Goal: Information Seeking & Learning: Learn about a topic

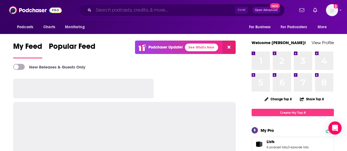
click at [131, 10] on input "Search podcasts, credits, & more..." at bounding box center [165, 10] width 142 height 9
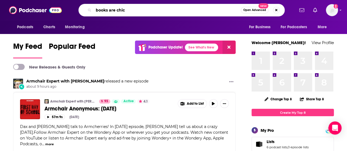
type input "books are chic"
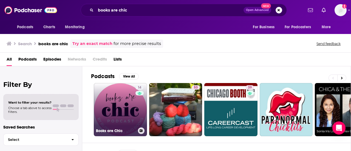
click at [109, 97] on link "14 Books are Chic" at bounding box center [120, 109] width 53 height 53
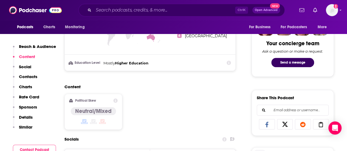
scroll to position [357, 0]
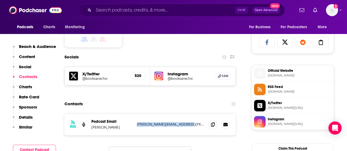
drag, startPoint x: 186, startPoint y: 124, endPoint x: 137, endPoint y: 124, distance: 48.3
click at [137, 124] on p "[PERSON_NAME][EMAIL_ADDRESS][PERSON_NAME][DOMAIN_NAME]" at bounding box center [170, 124] width 67 height 5
copy p "[PERSON_NAME][EMAIL_ADDRESS][PERSON_NAME][DOMAIN_NAME]"
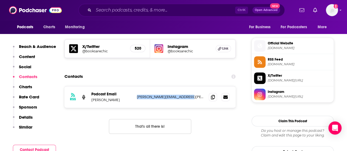
scroll to position [412, 0]
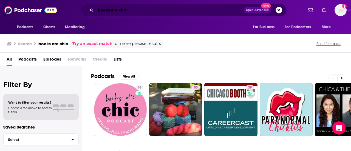
click at [130, 10] on input "books are chic" at bounding box center [170, 10] width 148 height 9
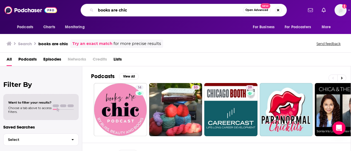
click at [130, 10] on input "books are chic" at bounding box center [169, 10] width 147 height 9
type input "well read podcast"
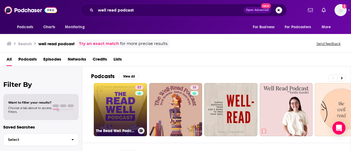
click at [106, 95] on link "57 The Read Well Podcast" at bounding box center [120, 109] width 53 height 53
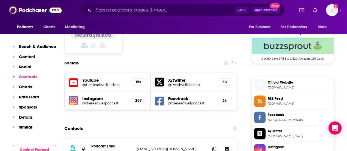
scroll to position [466, 0]
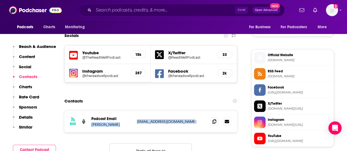
drag, startPoint x: 193, startPoint y: 99, endPoint x: 134, endPoint y: 98, distance: 59.3
click at [134, 111] on div "RSS Podcast Email [PERSON_NAME] [PERSON_NAME][EMAIL_ADDRESS][DOMAIN_NAME] [EMAI…" at bounding box center [150, 121] width 173 height 21
click at [132, 122] on p "[PERSON_NAME]" at bounding box center [111, 124] width 41 height 5
drag, startPoint x: 133, startPoint y: 100, endPoint x: 191, endPoint y: 100, distance: 58.2
click at [191, 111] on div "RSS Podcast Email [PERSON_NAME] [PERSON_NAME][EMAIL_ADDRESS][DOMAIN_NAME] [EMAI…" at bounding box center [150, 121] width 173 height 21
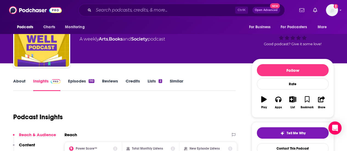
scroll to position [55, 0]
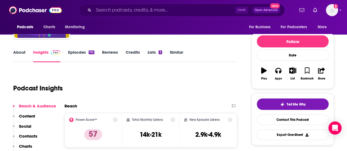
click at [74, 52] on link "Episodes 110" at bounding box center [81, 56] width 26 height 13
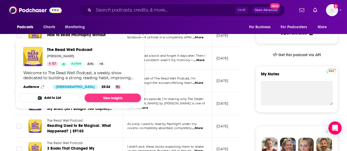
scroll to position [165, 0]
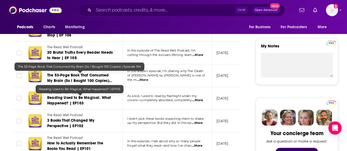
scroll to position [192, 0]
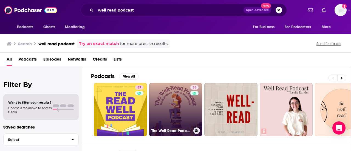
click at [171, 100] on link "35 The Well-Read Podcast" at bounding box center [175, 109] width 53 height 53
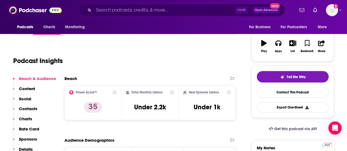
scroll to position [55, 0]
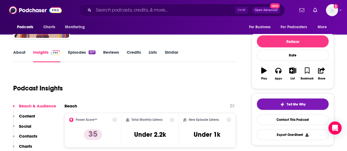
click at [75, 55] on link "Episodes 207" at bounding box center [81, 56] width 27 height 13
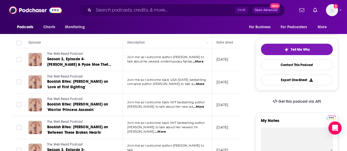
scroll to position [55, 0]
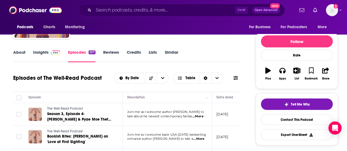
click at [39, 54] on link "Insights" at bounding box center [46, 56] width 27 height 13
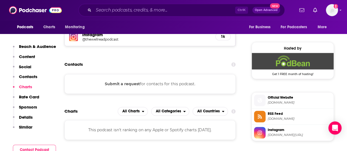
scroll to position [357, 0]
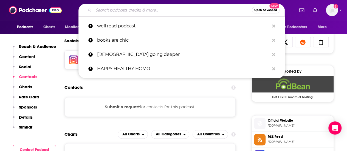
paste input "Tea and Tales Podcast"
type input "Tea and Tales Podcast"
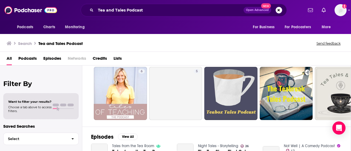
scroll to position [27, 0]
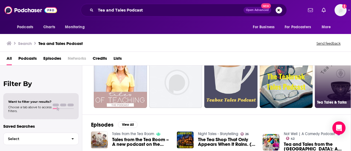
click at [342, 79] on link "18 Tea Tales & Talks" at bounding box center [341, 81] width 53 height 53
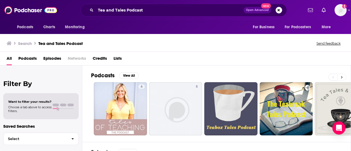
click at [342, 77] on icon at bounding box center [342, 77] width 2 height 2
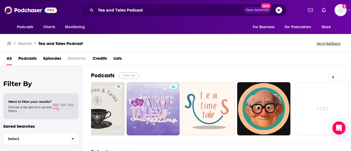
click at [123, 76] on button "View All" at bounding box center [129, 75] width 20 height 7
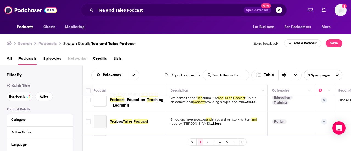
scroll to position [55, 0]
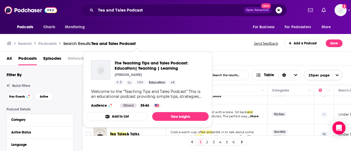
click at [212, 46] on div "Search Podcasts Search Results: Tea and Tales Podcast Send feedback Add a Podca…" at bounding box center [175, 44] width 336 height 8
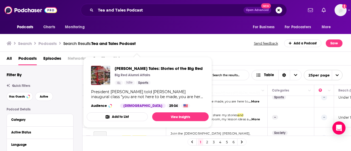
scroll to position [329, 0]
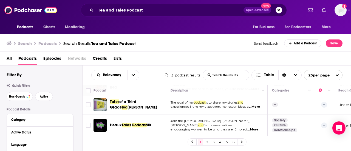
click at [335, 75] on span "open menu" at bounding box center [337, 75] width 10 height 10
click at [313, 105] on button "100 per page" at bounding box center [323, 103] width 38 height 9
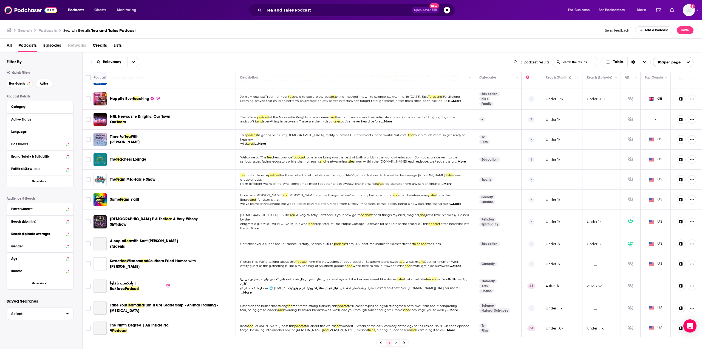
scroll to position [1262, 0]
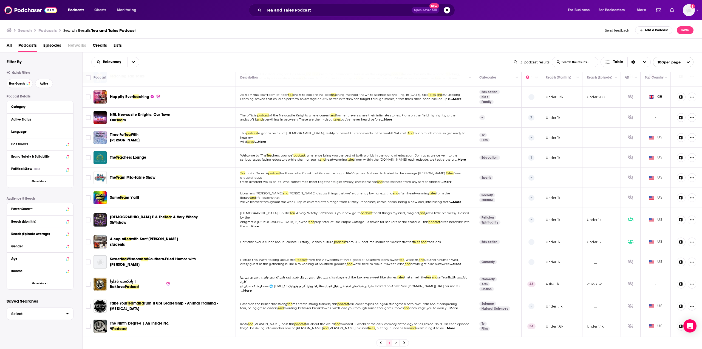
click at [347, 151] on link "2" at bounding box center [395, 342] width 5 height 7
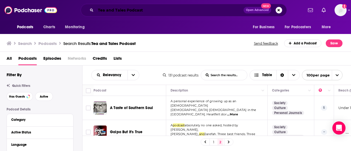
click at [128, 13] on input "Tea and Tales Podcast" at bounding box center [170, 10] width 148 height 9
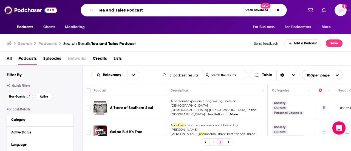
click at [128, 13] on input "Tea and Tales Podcast" at bounding box center [169, 10] width 147 height 9
paste input "Of the Publishing Persuasion"
type input "Of the Publishing Persuasion"
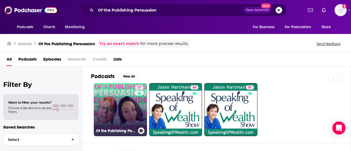
click at [122, 88] on link "37 Of the Publishing Persuasion" at bounding box center [120, 109] width 53 height 53
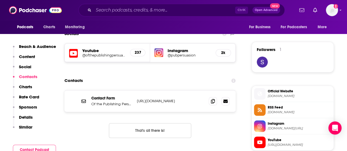
scroll to position [384, 0]
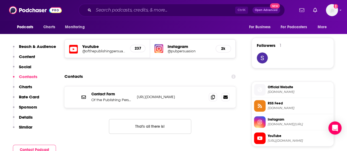
click at [178, 95] on p "https://ofthepublishingpersuasion.wordpress.com/" at bounding box center [170, 97] width 67 height 5
click at [226, 97] on icon at bounding box center [225, 97] width 4 height 4
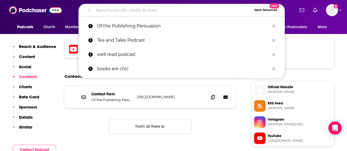
click at [115, 10] on input "Search podcasts, credits, & more..." at bounding box center [173, 10] width 158 height 9
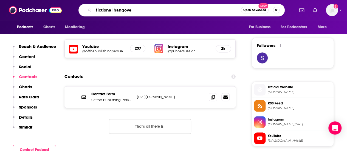
type input "fictional hangover"
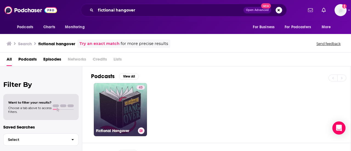
click at [118, 102] on link "43 Fictional Hangover" at bounding box center [120, 109] width 53 height 53
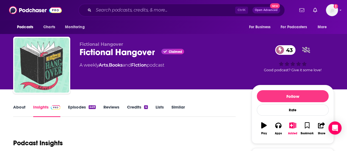
click at [78, 109] on link "Episodes 449" at bounding box center [82, 111] width 28 height 13
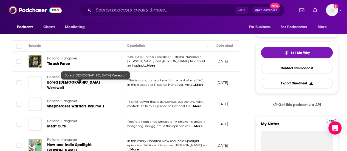
scroll to position [137, 0]
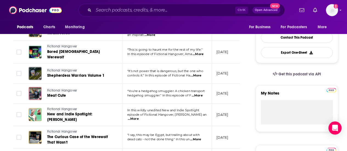
click at [131, 5] on div "Ctrl K Open Advanced New" at bounding box center [181, 10] width 206 height 13
click at [129, 9] on input "Search podcasts, credits, & more..." at bounding box center [165, 10] width 142 height 9
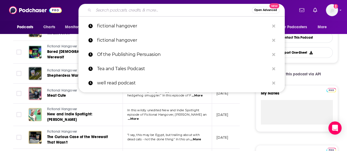
paste input "Rebel Reads Podcast"
type input "Rebel Reads Podcast"
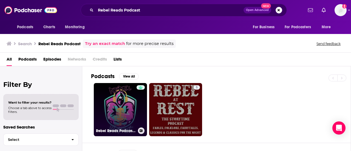
click at [117, 104] on link "Rebel Reads Podcast-Join The Rebellion!" at bounding box center [120, 109] width 53 height 53
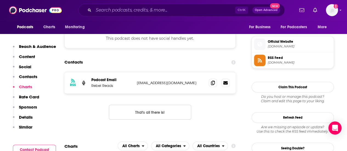
scroll to position [384, 0]
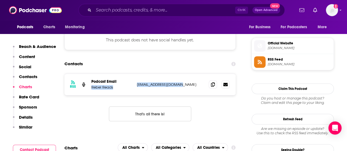
drag, startPoint x: 183, startPoint y: 84, endPoint x: 134, endPoint y: 84, distance: 48.8
click at [134, 84] on div "RSS Podcast Email Rebel Reads rebelreadsny@gmail.com rebelreadsny@gmail.com" at bounding box center [149, 84] width 171 height 21
copy div "Rebel Reads rebelreadsny@gmail.com"
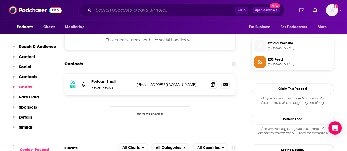
click at [133, 8] on input "Search podcasts, credits, & more..." at bounding box center [165, 10] width 142 height 9
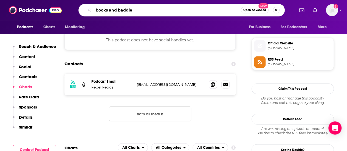
type input "books and baddies"
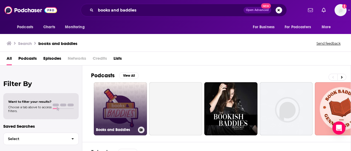
click at [124, 100] on link "Books and Baddies" at bounding box center [120, 108] width 53 height 53
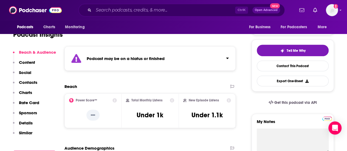
scroll to position [110, 0]
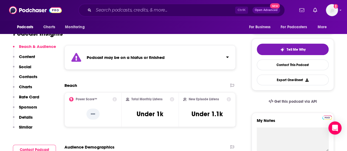
drag, startPoint x: 120, startPoint y: 16, endPoint x: 124, endPoint y: 9, distance: 8.3
click at [120, 16] on div "Ctrl K Open Advanced New" at bounding box center [181, 10] width 206 height 13
click at [125, 6] on input "Search podcasts, credits, & more..." at bounding box center [165, 10] width 142 height 9
click at [115, 11] on input "Search podcasts, credits, & more..." at bounding box center [165, 10] width 142 height 9
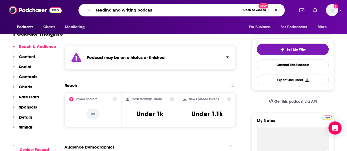
type input "reading and writing podcast"
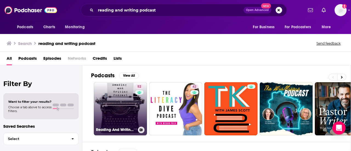
click at [112, 104] on link "52 Reading And Writing Podcast" at bounding box center [120, 108] width 53 height 53
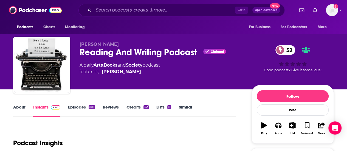
scroll to position [82, 0]
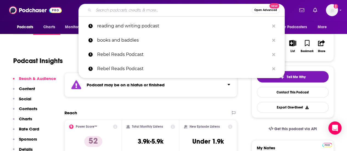
click at [116, 13] on input "Search podcasts, credits, & more..." at bounding box center [173, 10] width 158 height 9
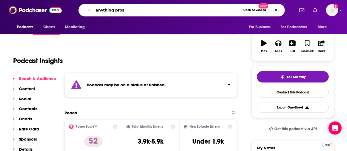
type input "anything prose"
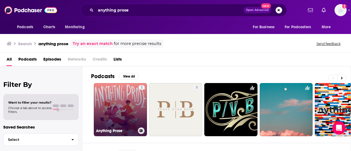
click at [117, 109] on link "2 Anything Prose" at bounding box center [120, 109] width 53 height 53
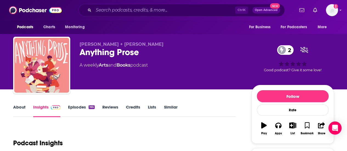
click at [74, 106] on link "Episodes 165" at bounding box center [81, 111] width 27 height 13
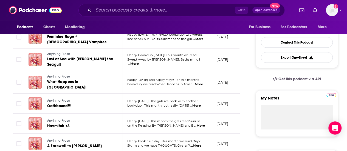
scroll to position [137, 0]
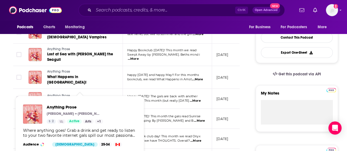
click at [49, 94] on span "Anything Prose" at bounding box center [58, 96] width 23 height 4
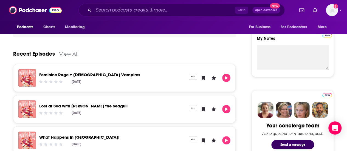
scroll to position [137, 0]
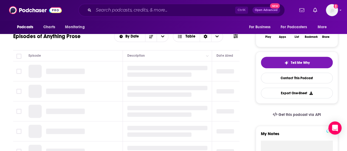
scroll to position [165, 0]
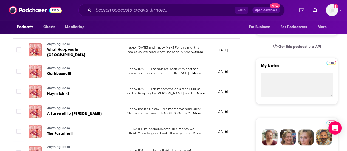
click at [154, 67] on span "Happy Monday! The gals are back with another" at bounding box center [162, 69] width 70 height 4
click at [199, 71] on span "...More" at bounding box center [195, 73] width 11 height 4
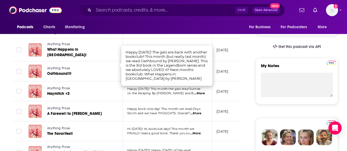
click at [155, 111] on span "Storm and we have THOUGHTS. Overall?" at bounding box center [158, 113] width 63 height 4
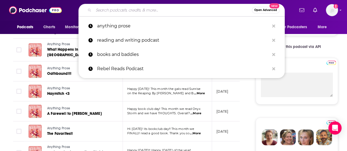
click at [145, 12] on input "Search podcasts, credits, & more..." at bounding box center [173, 10] width 158 height 9
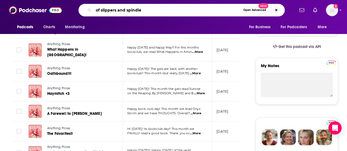
type input "of slippers and spindles"
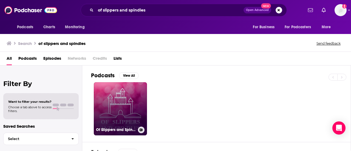
click at [114, 88] on link "Of Slippers and Spindles - Fairy Tale Retellings and Adaptations in Books, Film…" at bounding box center [120, 108] width 53 height 53
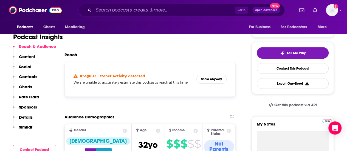
scroll to position [110, 0]
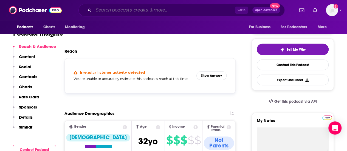
click at [127, 8] on input "Search podcasts, credits, & more..." at bounding box center [165, 10] width 142 height 9
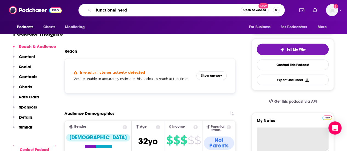
type input "functional nerds"
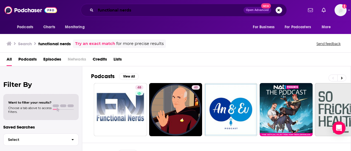
click at [136, 10] on input "functional nerds" at bounding box center [170, 10] width 148 height 9
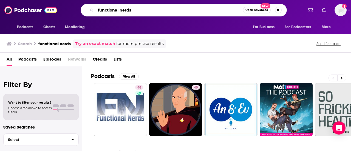
click at [136, 10] on input "functional nerds" at bounding box center [169, 10] width 147 height 9
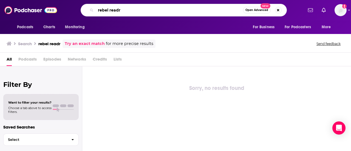
click at [132, 6] on input "rebel readr" at bounding box center [169, 10] width 147 height 9
type input "rebel read"
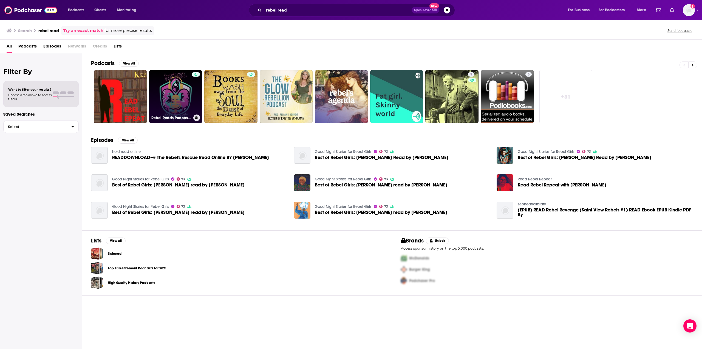
click at [185, 85] on link "Rebel Reads Podcast-Join The Rebellion!" at bounding box center [175, 96] width 53 height 53
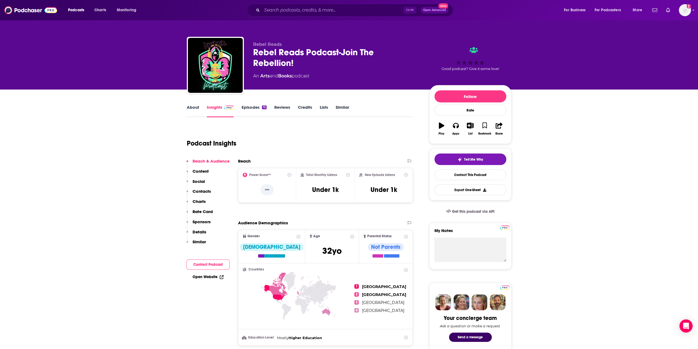
click at [287, 75] on link "Books" at bounding box center [285, 75] width 14 height 5
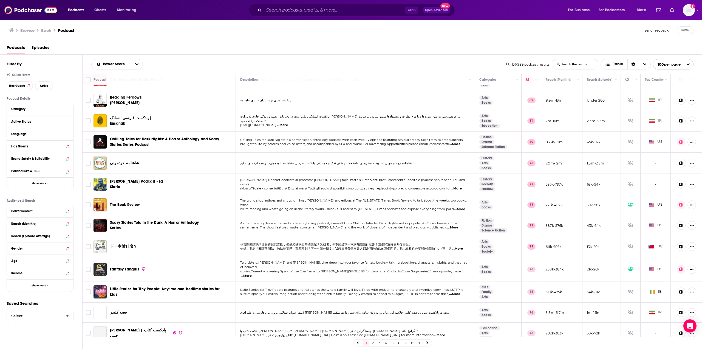
scroll to position [192, 0]
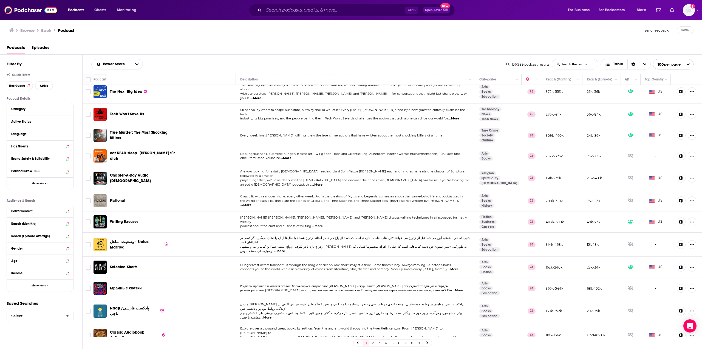
scroll to position [576, 0]
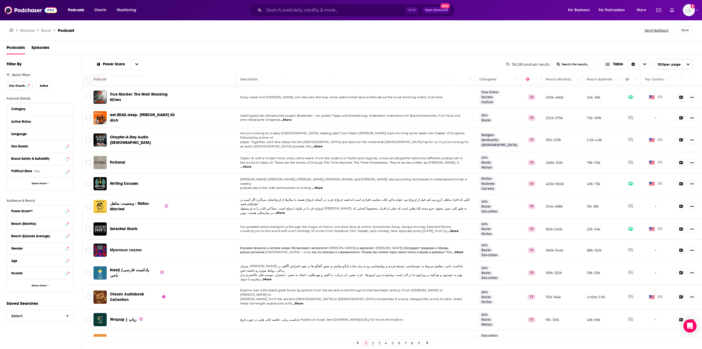
click at [22, 88] on button "Has Guests" at bounding box center [20, 85] width 26 height 9
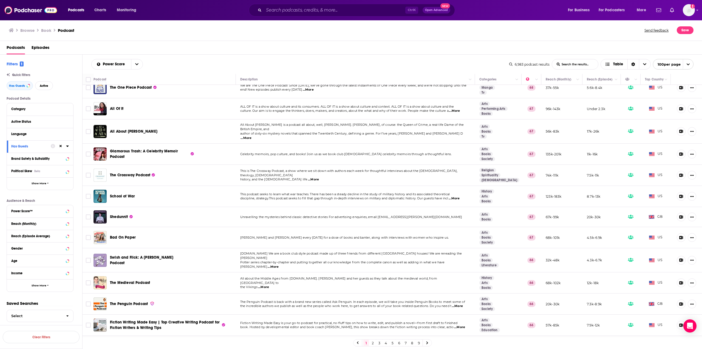
scroll to position [658, 0]
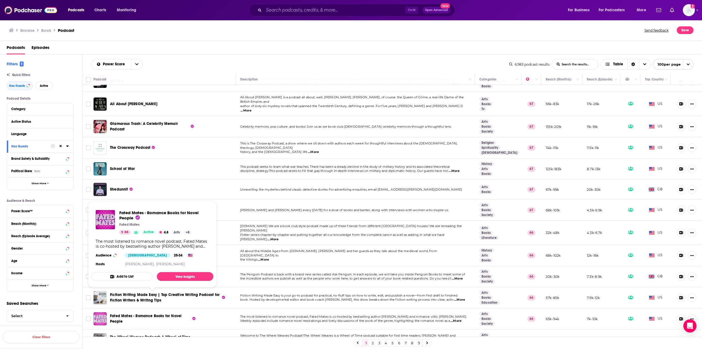
drag, startPoint x: 120, startPoint y: 290, endPoint x: 98, endPoint y: 294, distance: 22.4
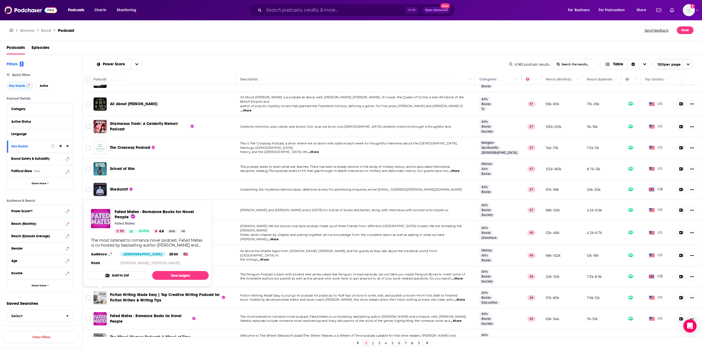
drag, startPoint x: 98, startPoint y: 294, endPoint x: 159, endPoint y: 298, distance: 61.0
click at [159, 312] on div "Fated Mates - Romance Books for Novel People" at bounding box center [155, 318] width 90 height 13
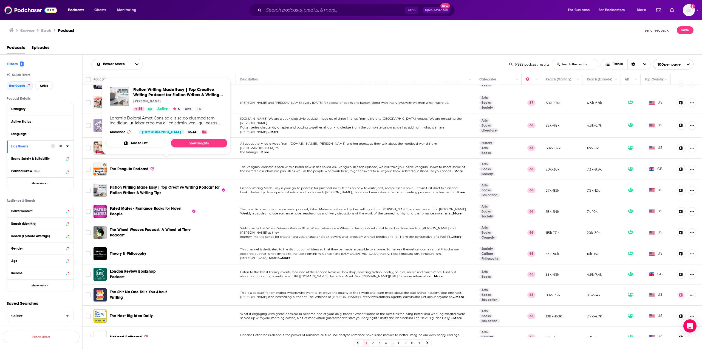
scroll to position [768, 0]
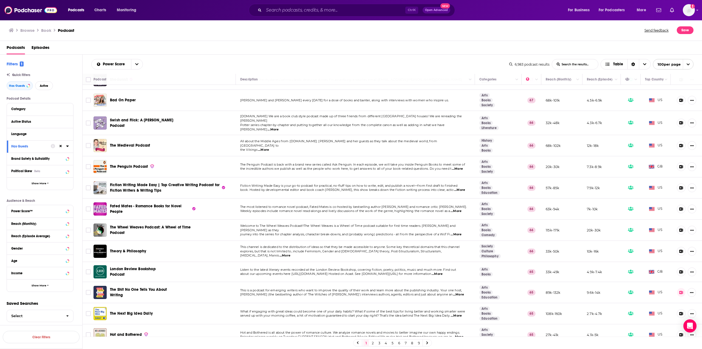
click at [457, 292] on span "...More" at bounding box center [458, 294] width 11 height 4
click at [42, 83] on button "Active" at bounding box center [44, 85] width 18 height 9
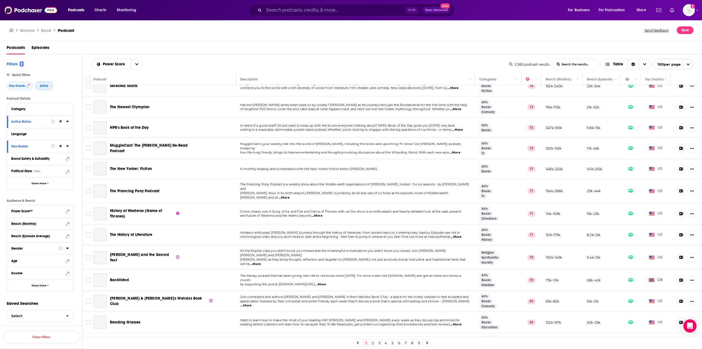
scroll to position [768, 0]
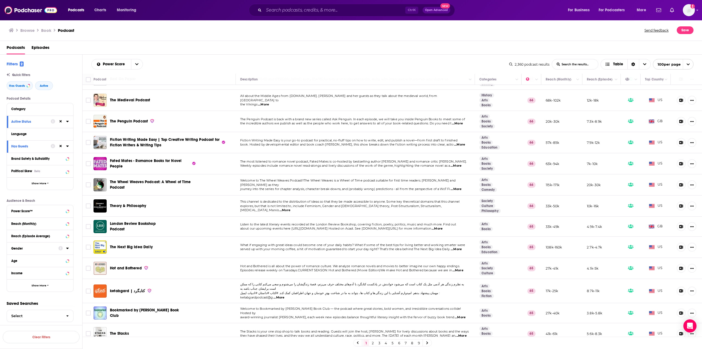
click at [458, 268] on span "...More" at bounding box center [458, 270] width 11 height 4
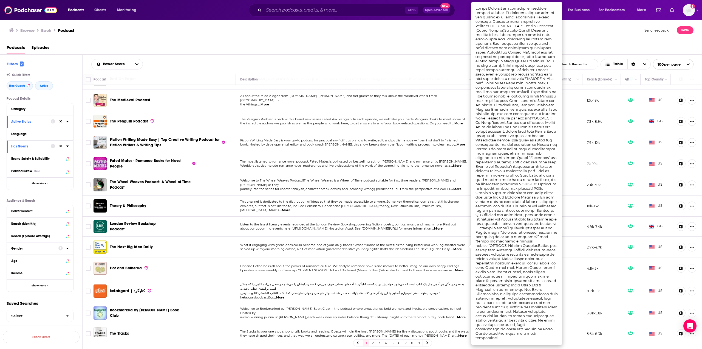
click at [327, 69] on div "Power Score List Search Input Search the results... Table" at bounding box center [300, 64] width 418 height 10
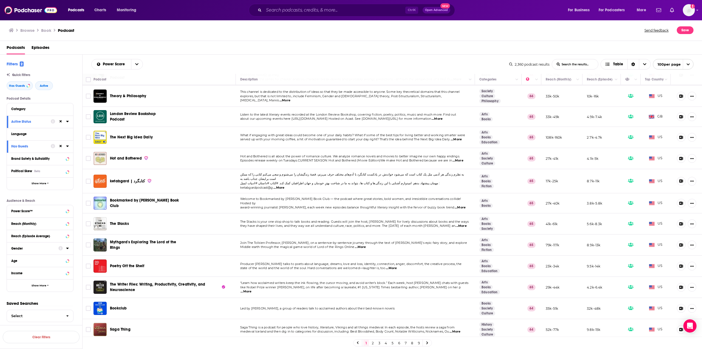
scroll to position [905, 0]
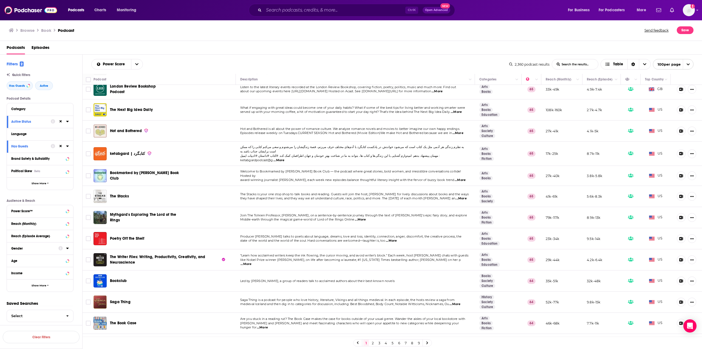
click at [268, 325] on span "...More" at bounding box center [262, 327] width 11 height 4
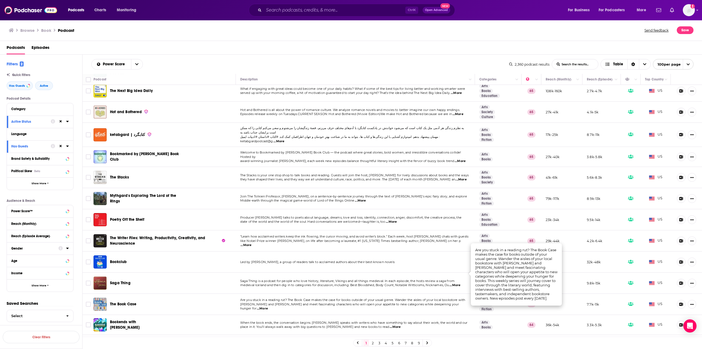
scroll to position [933, 0]
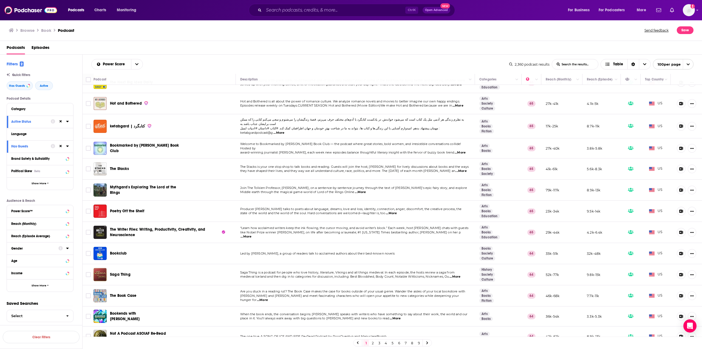
click at [390, 316] on span "...More" at bounding box center [395, 318] width 11 height 4
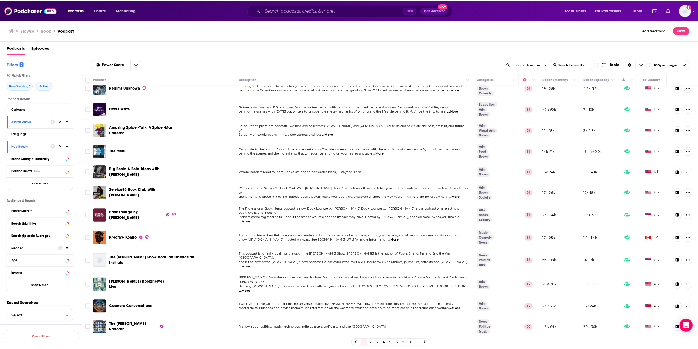
scroll to position [1824, 0]
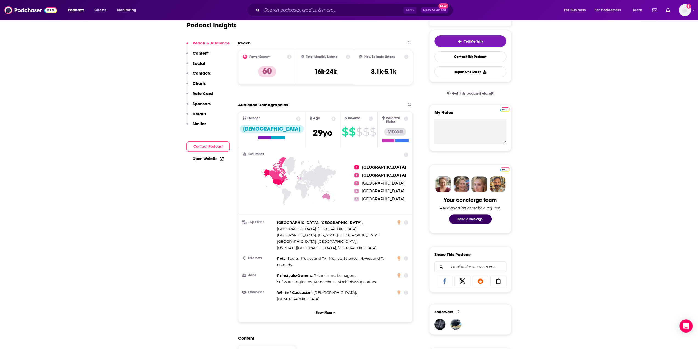
scroll to position [82, 0]
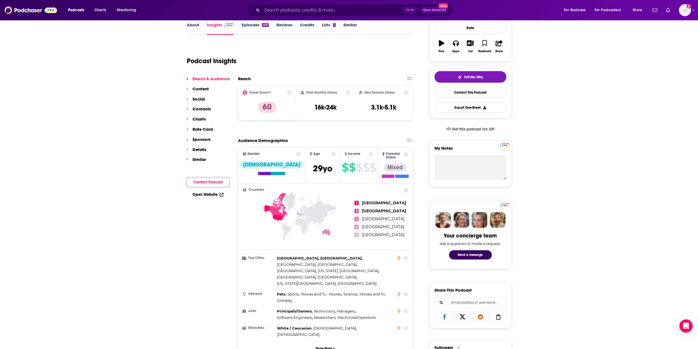
click at [254, 24] on link "Episodes 401" at bounding box center [254, 28] width 27 height 13
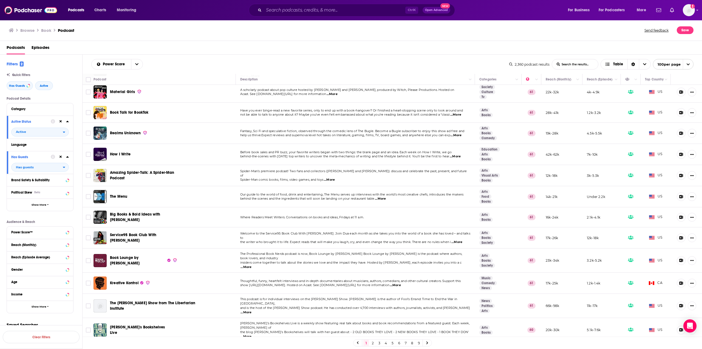
scroll to position [1824, 0]
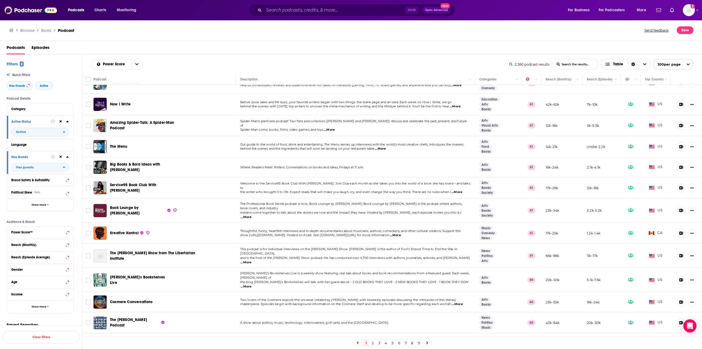
click at [371, 342] on link "2" at bounding box center [372, 342] width 5 height 7
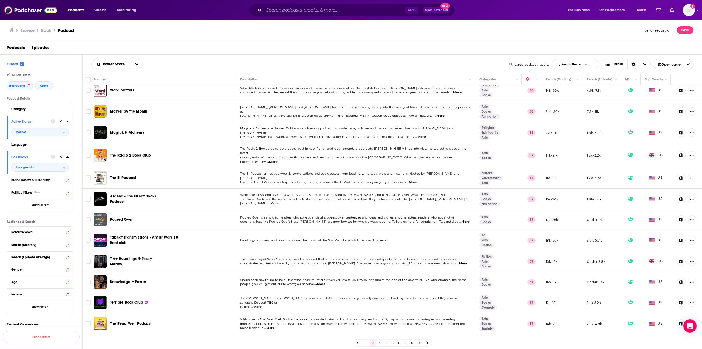
scroll to position [850, 0]
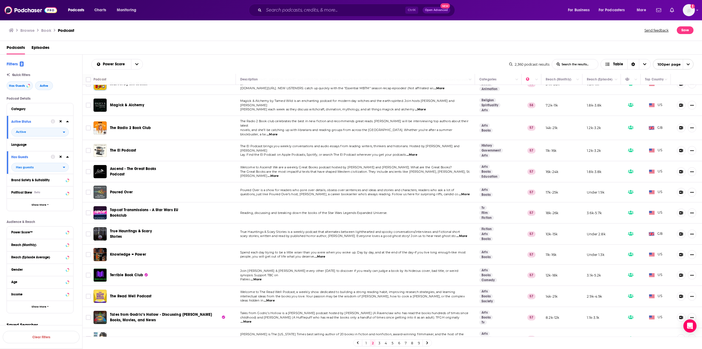
click at [275, 298] on span "...More" at bounding box center [269, 300] width 11 height 4
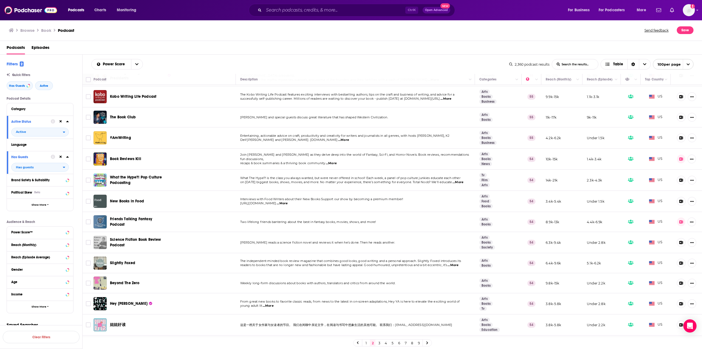
scroll to position [1827, 0]
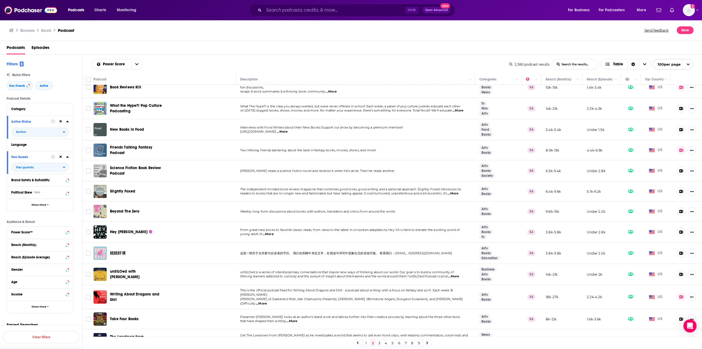
click at [378, 346] on link "3" at bounding box center [379, 342] width 5 height 7
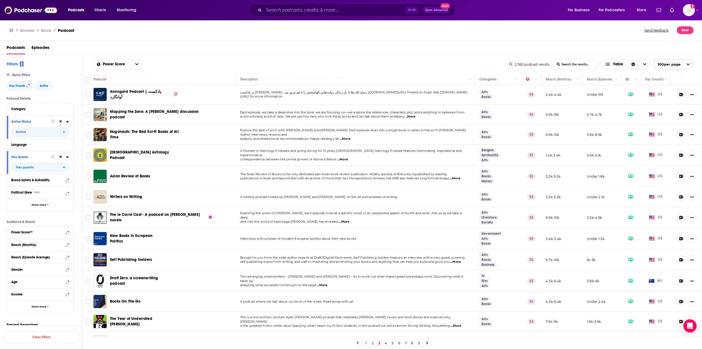
scroll to position [850, 0]
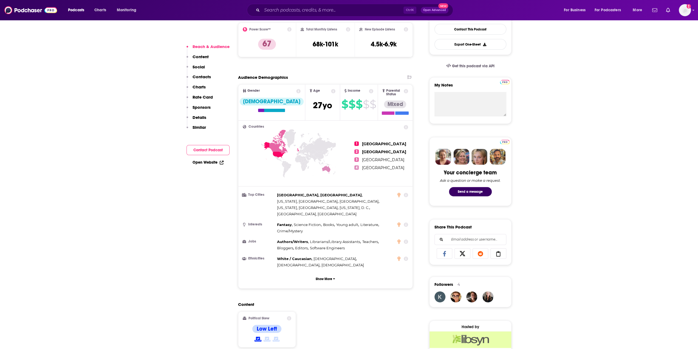
scroll to position [82, 0]
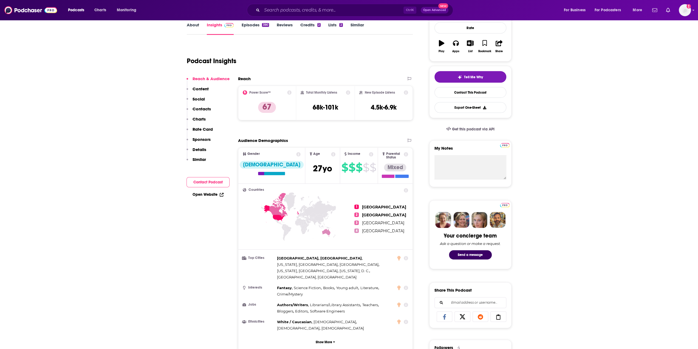
click at [255, 25] on link "Episodes 390" at bounding box center [254, 28] width 27 height 13
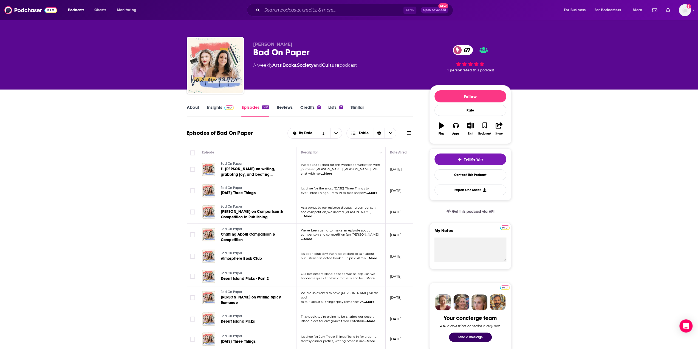
click at [212, 111] on link "Insights" at bounding box center [220, 111] width 27 height 13
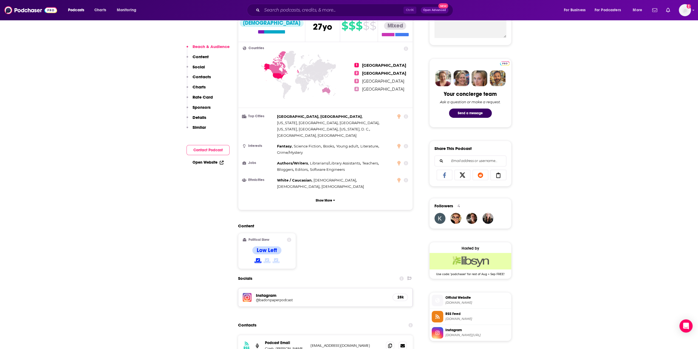
scroll to position [329, 0]
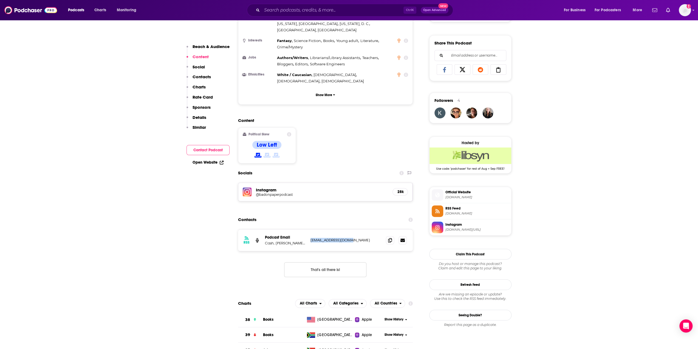
drag, startPoint x: 346, startPoint y: 217, endPoint x: 308, endPoint y: 218, distance: 37.6
click at [308, 229] on div "RSS Podcast Email Cash, Maverick, Kate, Harper, Kenzie libsynads@libsyn.com lib…" at bounding box center [325, 239] width 175 height 21
copy p "libsynads@libsyn.com"
click at [276, 241] on p "Cash, Maverick, Kate, Harper, Kenzie" at bounding box center [285, 243] width 41 height 5
click at [267, 187] on h5 "Instagram" at bounding box center [322, 189] width 133 height 5
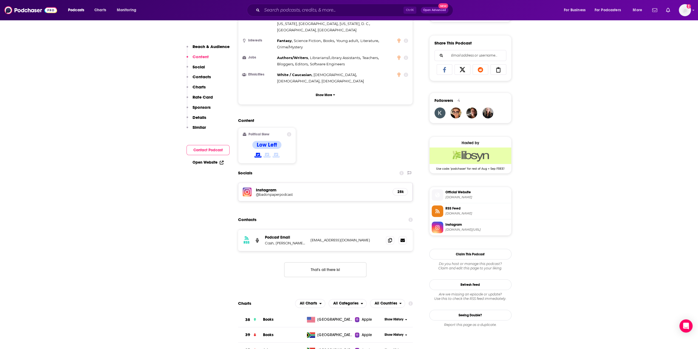
click at [249, 187] on img at bounding box center [247, 191] width 9 height 9
click at [298, 235] on p "Podcast Email" at bounding box center [285, 237] width 41 height 5
click at [283, 241] on p "Cash, Maverick, Kate, Harper, Kenzie" at bounding box center [285, 243] width 41 height 5
click at [402, 238] on icon at bounding box center [403, 240] width 4 height 4
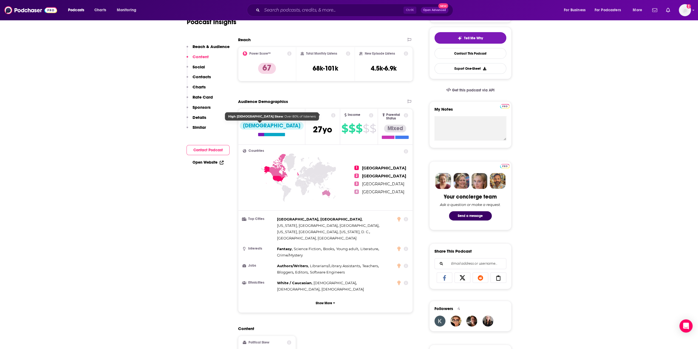
scroll to position [110, 0]
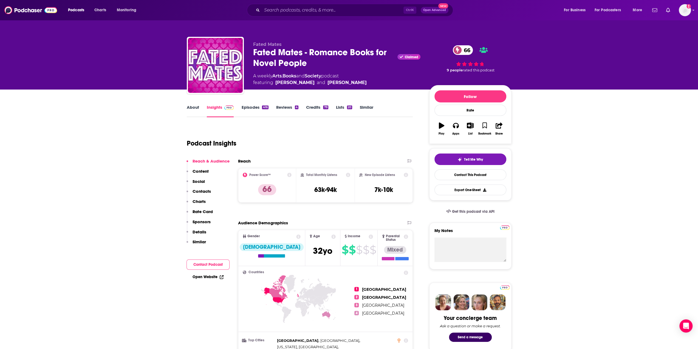
click at [258, 109] on link "Episodes 416" at bounding box center [254, 111] width 27 height 13
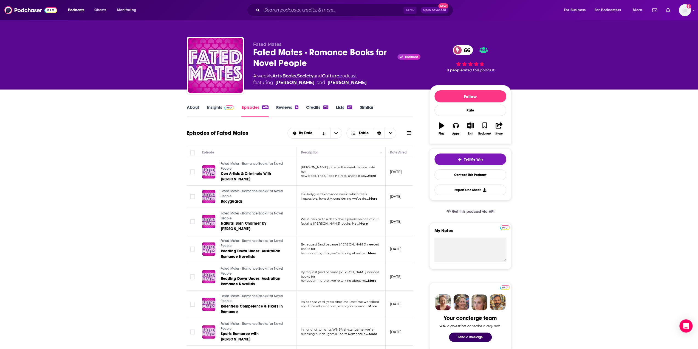
click at [196, 107] on link "About" at bounding box center [193, 111] width 12 height 13
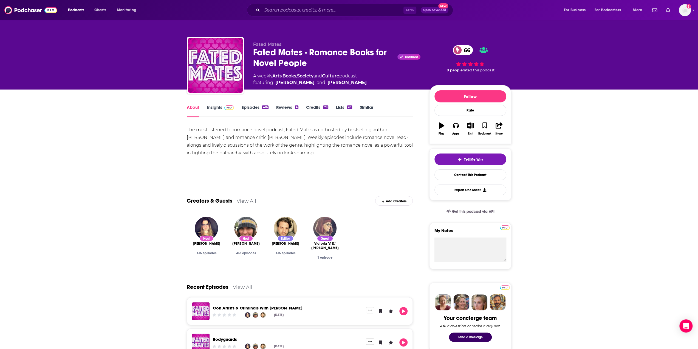
click at [226, 106] on img at bounding box center [229, 107] width 10 height 4
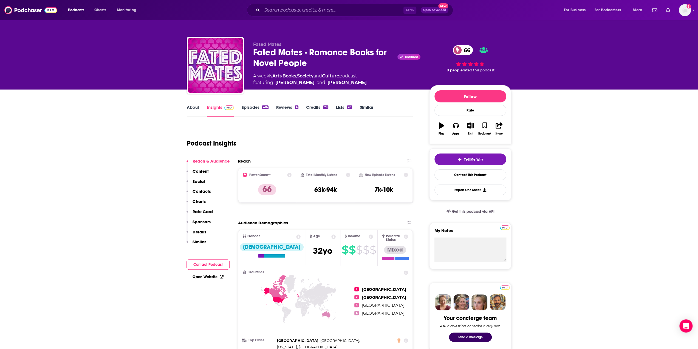
click at [256, 110] on link "Episodes 416" at bounding box center [254, 111] width 27 height 13
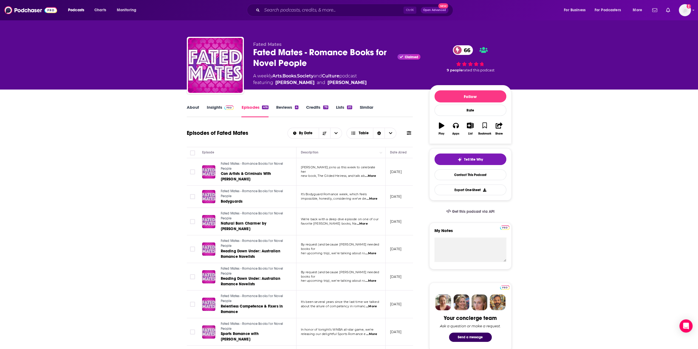
click at [373, 174] on span "...More" at bounding box center [370, 176] width 11 height 4
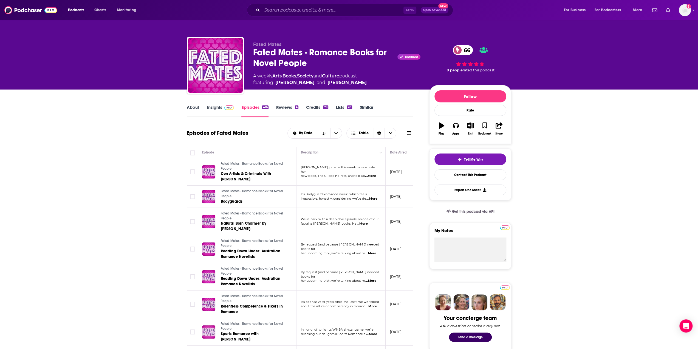
click at [210, 111] on link "Insights" at bounding box center [220, 111] width 27 height 13
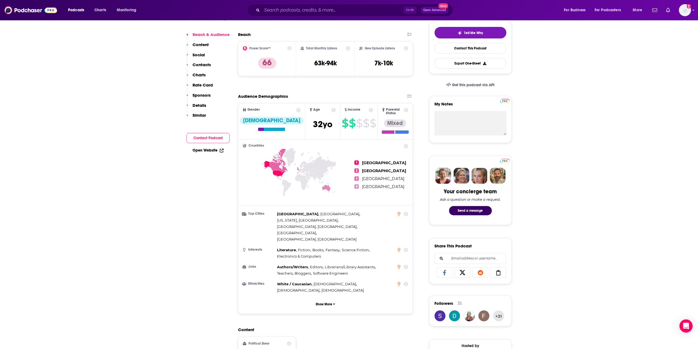
scroll to position [165, 0]
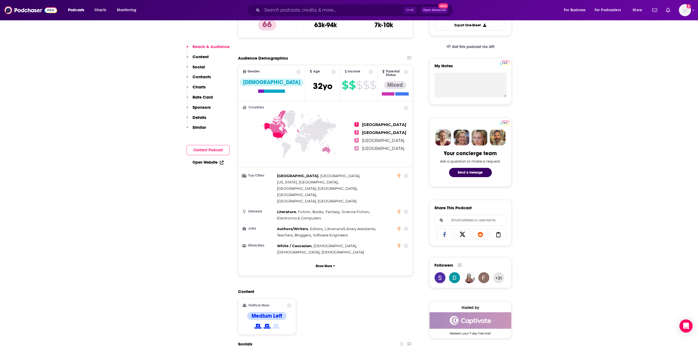
click at [202, 163] on link "Open Website" at bounding box center [208, 162] width 31 height 5
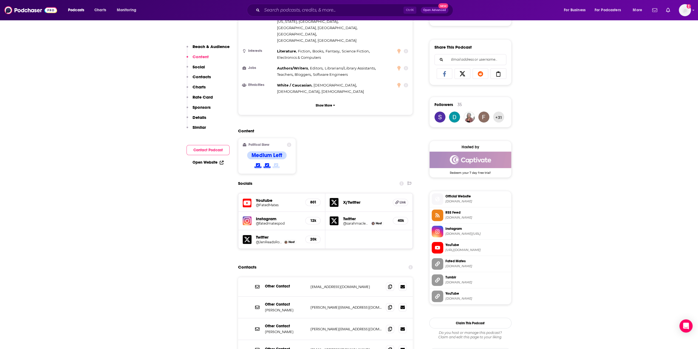
scroll to position [357, 0]
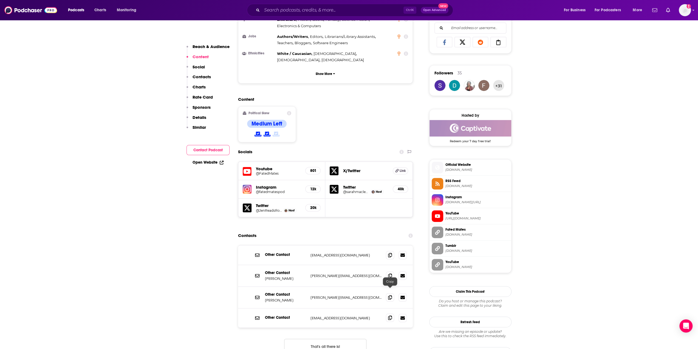
click at [387, 313] on span at bounding box center [390, 317] width 8 height 8
click at [391, 295] on icon at bounding box center [390, 297] width 4 height 4
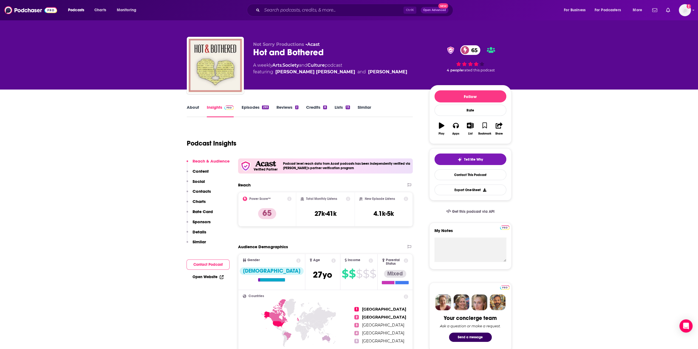
click at [251, 110] on link "Episodes 293" at bounding box center [254, 111] width 27 height 13
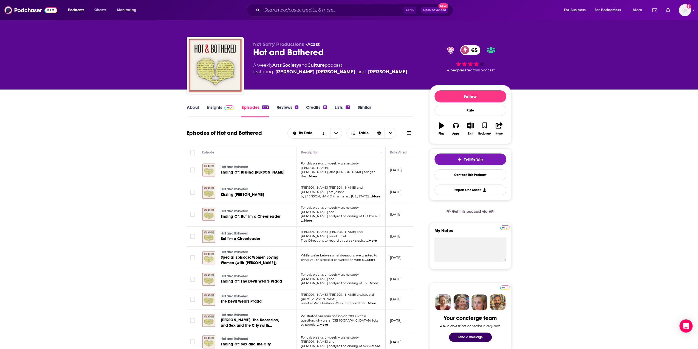
click at [188, 109] on link "About" at bounding box center [193, 111] width 12 height 13
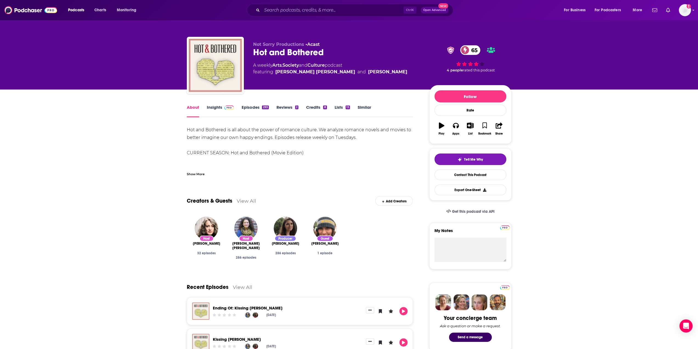
click at [198, 174] on div "Show More" at bounding box center [196, 173] width 18 height 5
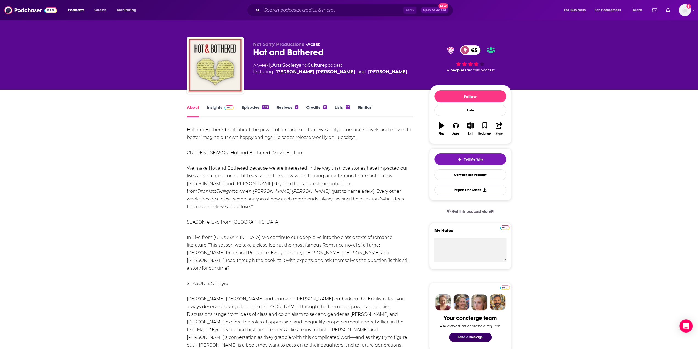
click at [227, 109] on img at bounding box center [229, 107] width 10 height 4
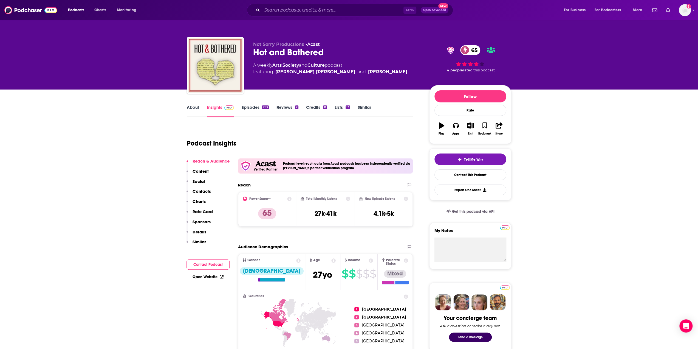
click at [258, 110] on link "Episodes 293" at bounding box center [254, 111] width 27 height 13
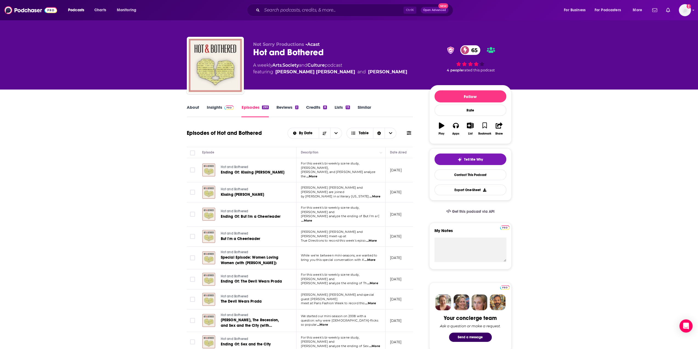
click at [317, 174] on span "...More" at bounding box center [311, 176] width 11 height 4
drag, startPoint x: 340, startPoint y: 165, endPoint x: 335, endPoint y: 180, distance: 15.1
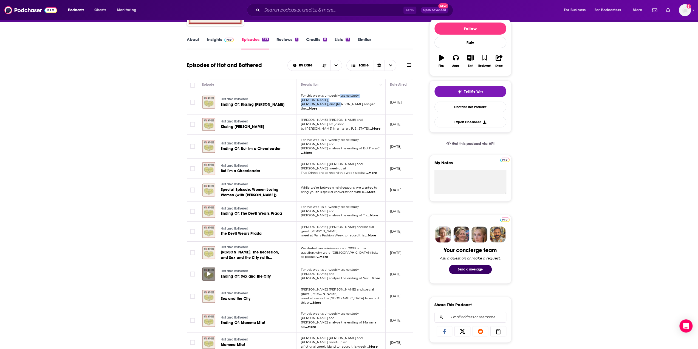
scroll to position [82, 0]
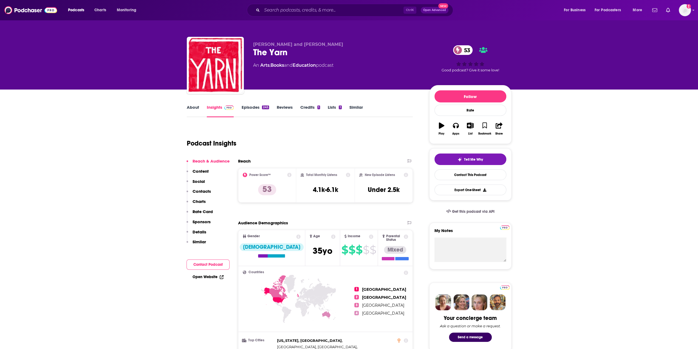
click at [188, 111] on link "About" at bounding box center [193, 111] width 12 height 13
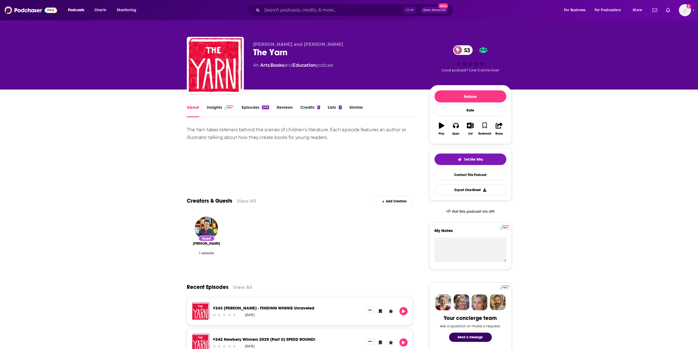
click at [249, 109] on link "Episodes 245" at bounding box center [254, 111] width 27 height 13
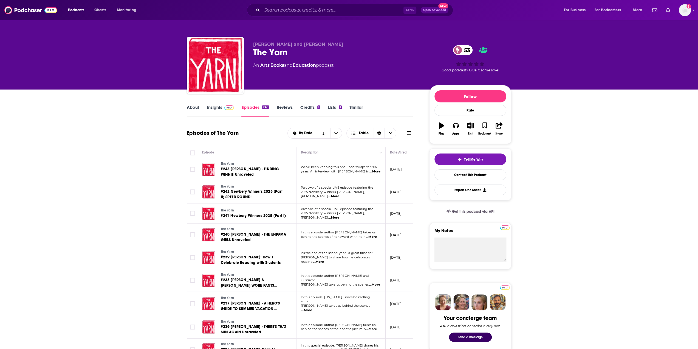
click at [373, 237] on span "...More" at bounding box center [371, 237] width 11 height 4
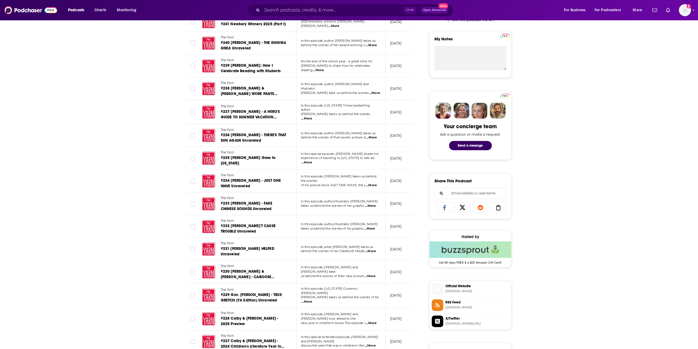
scroll to position [192, 0]
click at [372, 248] on span "...More" at bounding box center [370, 250] width 11 height 4
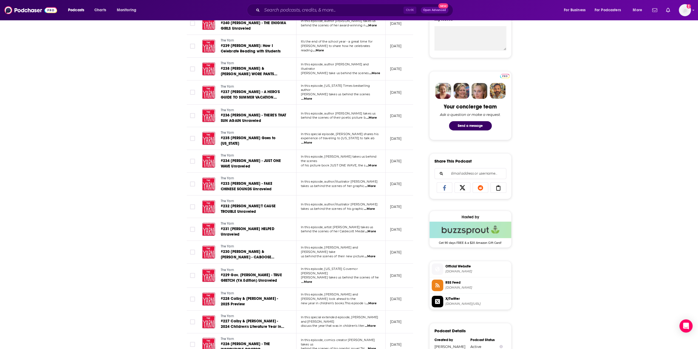
scroll to position [219, 0]
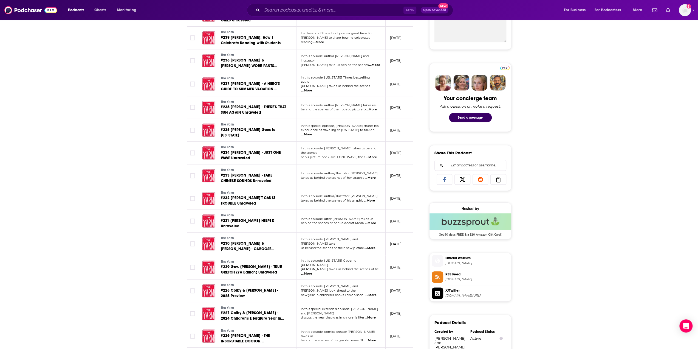
click at [375, 315] on span "...More" at bounding box center [370, 317] width 11 height 4
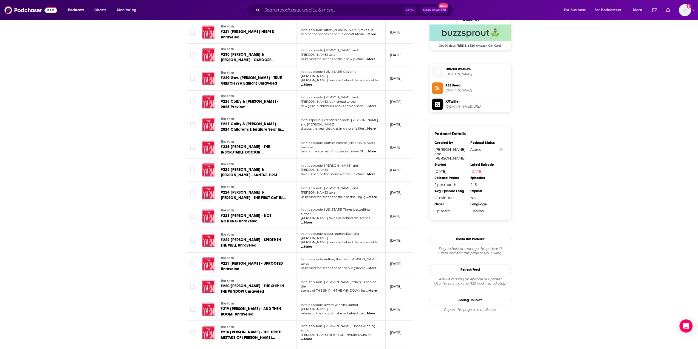
scroll to position [412, 0]
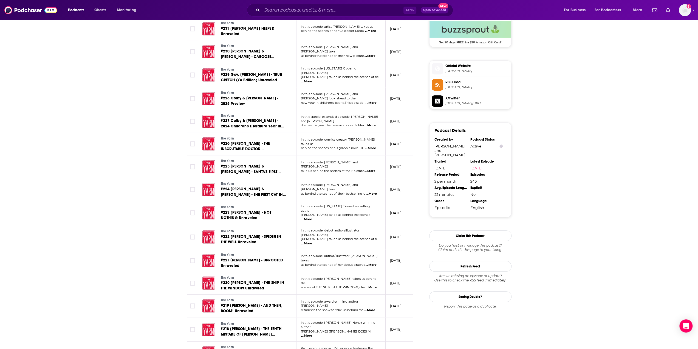
click at [371, 308] on span "...More" at bounding box center [369, 310] width 11 height 4
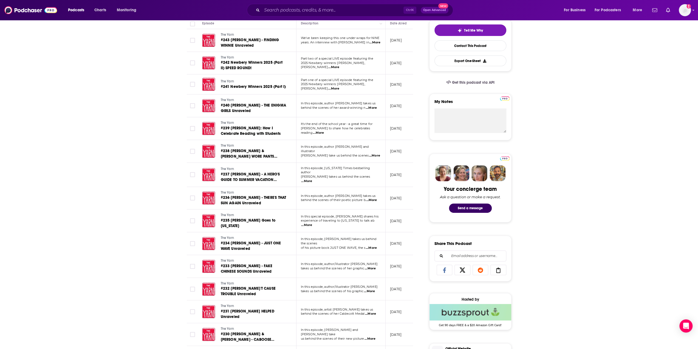
scroll to position [55, 0]
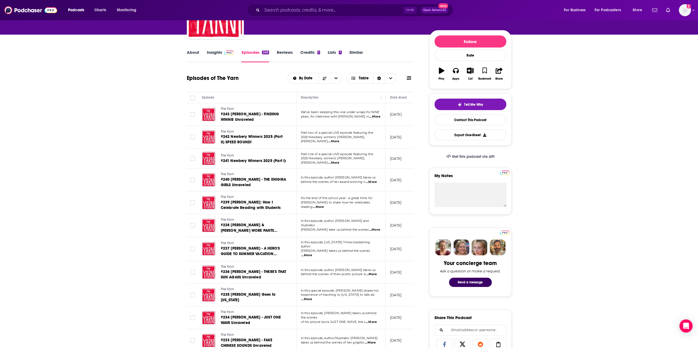
click at [370, 181] on span "...More" at bounding box center [371, 182] width 11 height 4
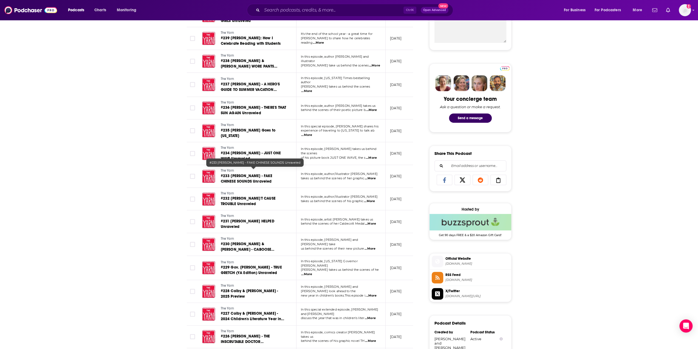
scroll to position [0, 0]
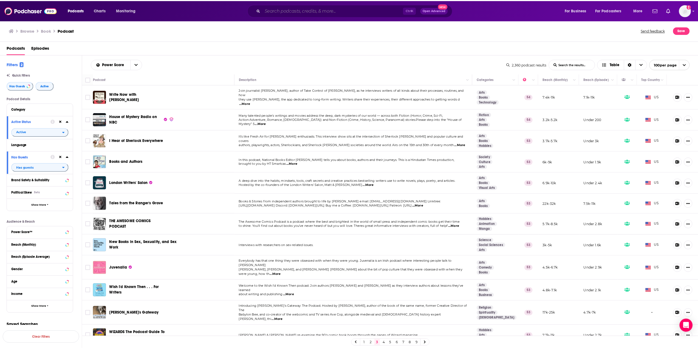
scroll to position [850, 0]
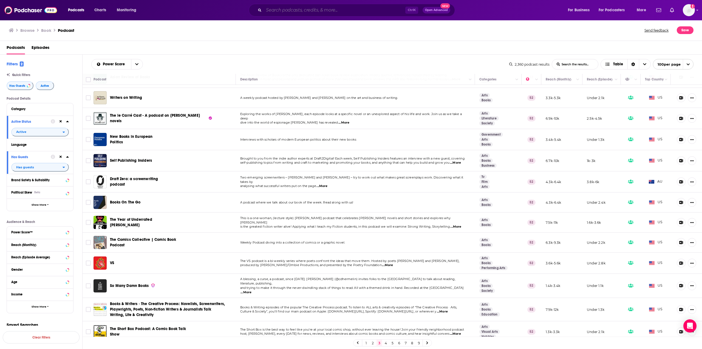
click at [303, 12] on input "Search podcasts, credits, & more..." at bounding box center [335, 10] width 142 height 9
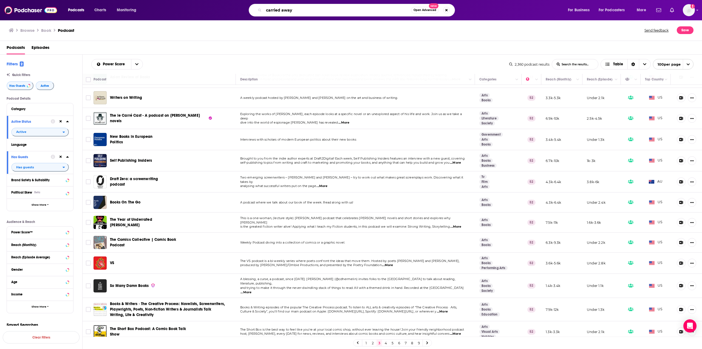
type input "carried away"
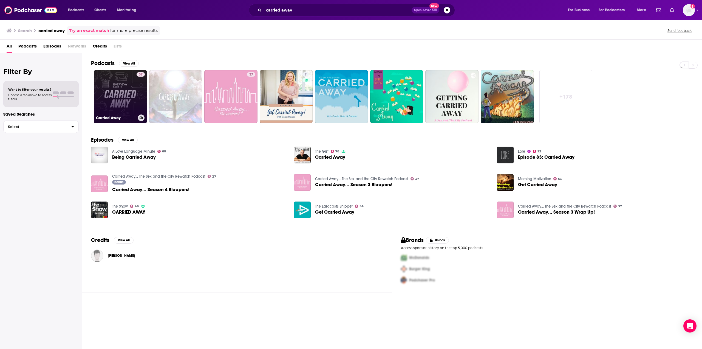
click at [101, 90] on link "37 Carried Away" at bounding box center [120, 96] width 53 height 53
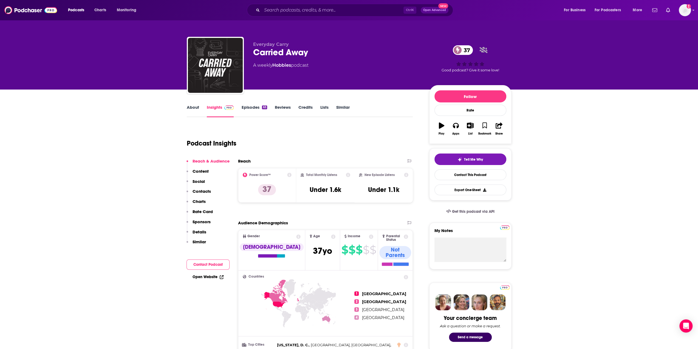
click at [246, 112] on link "Episodes 63" at bounding box center [254, 111] width 26 height 13
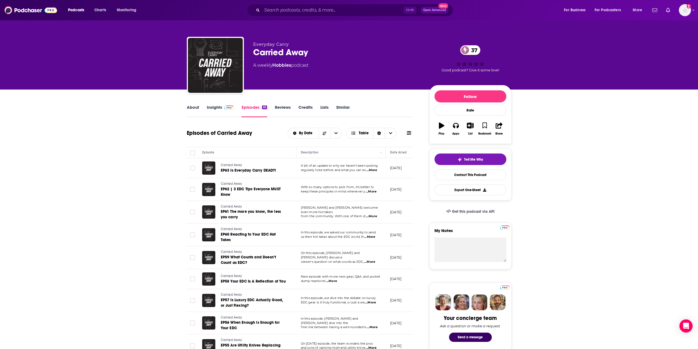
click at [207, 112] on link "Insights" at bounding box center [220, 111] width 27 height 13
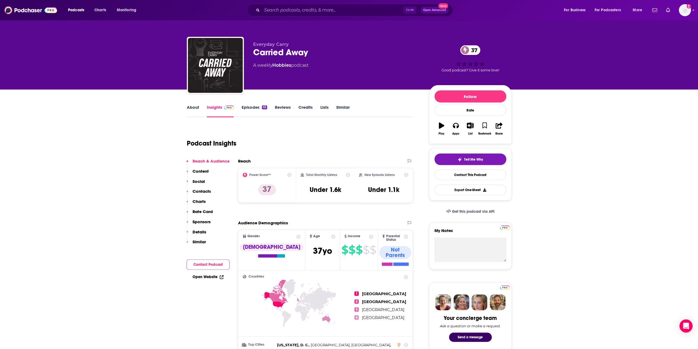
click at [194, 110] on link "About" at bounding box center [193, 111] width 12 height 13
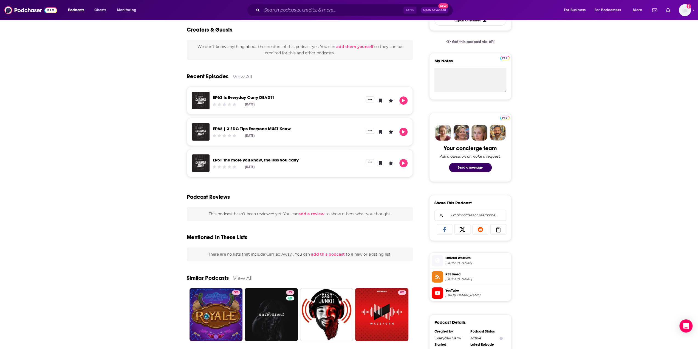
scroll to position [165, 0]
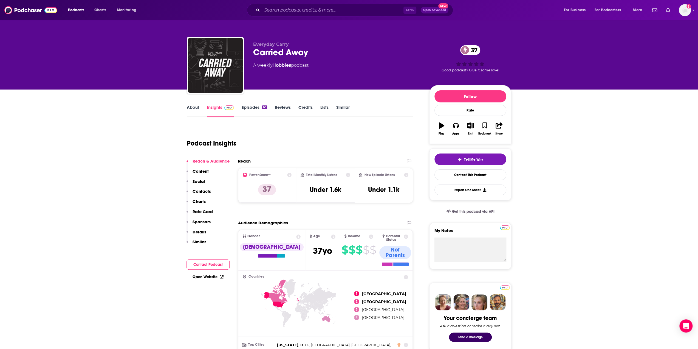
click at [190, 110] on link "About" at bounding box center [193, 111] width 12 height 13
